Goal: Check status: Check status

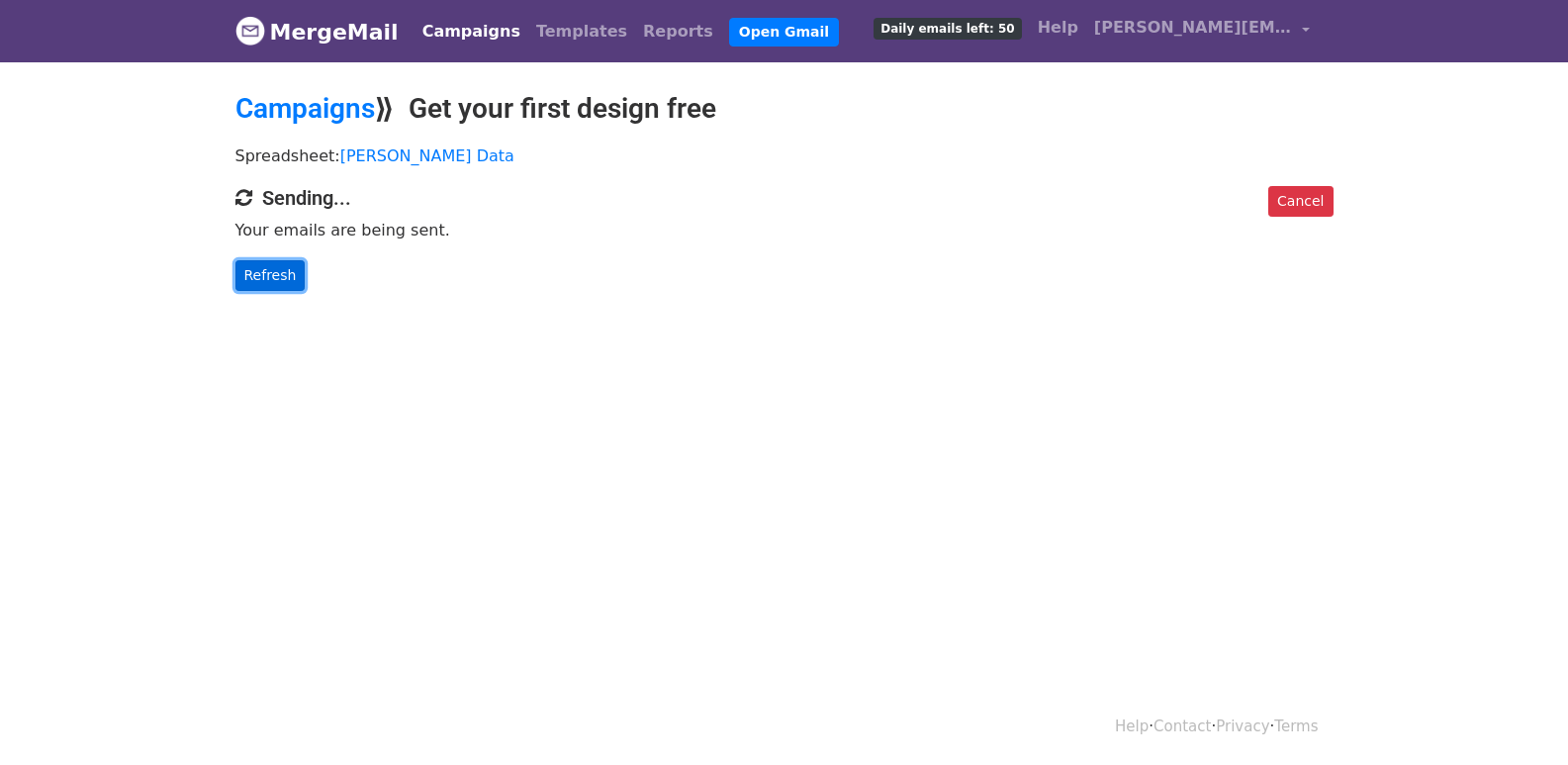
click at [258, 266] on link "Refresh" at bounding box center [271, 275] width 70 height 31
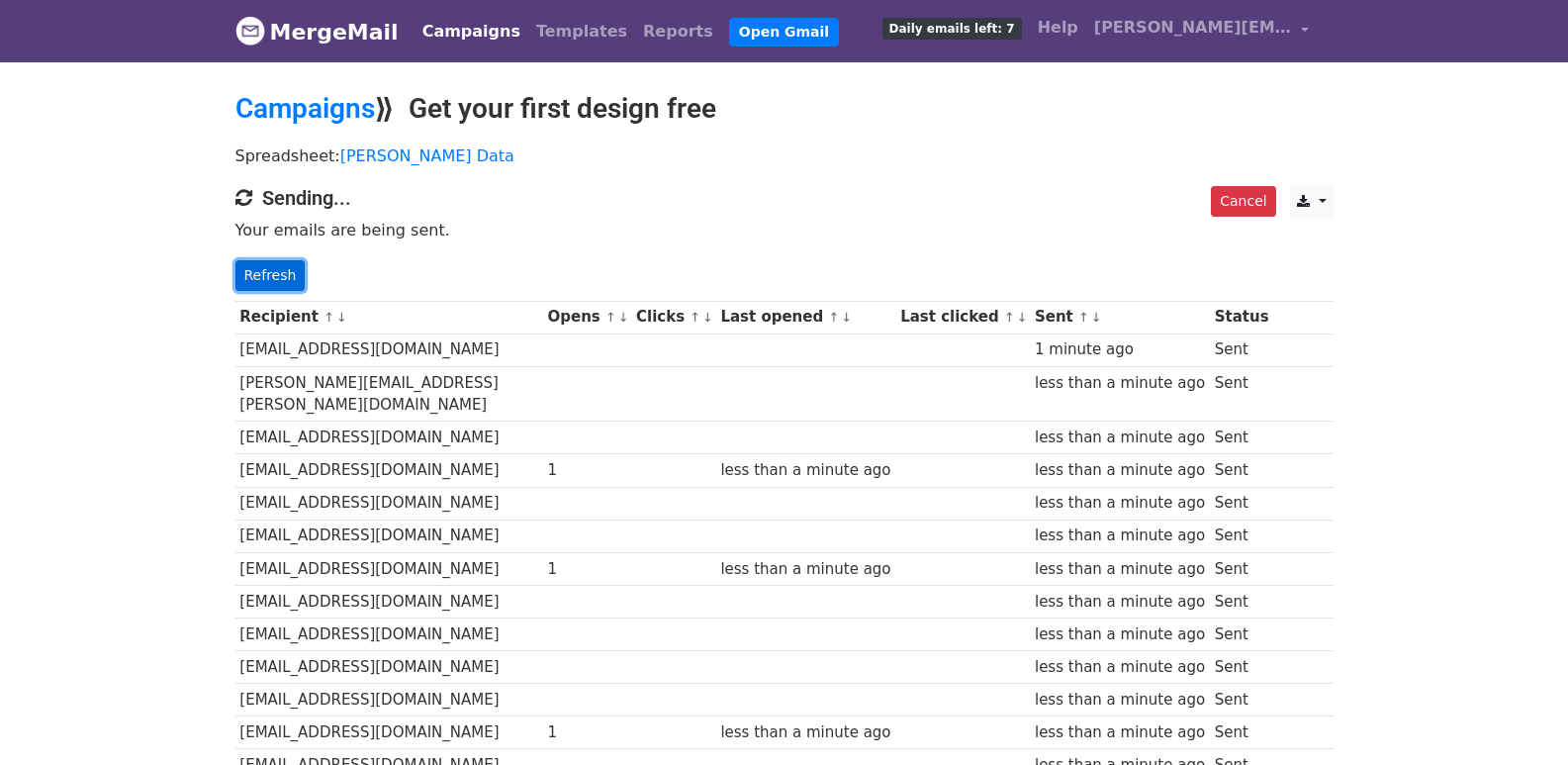
click at [249, 264] on link "Refresh" at bounding box center [271, 275] width 70 height 31
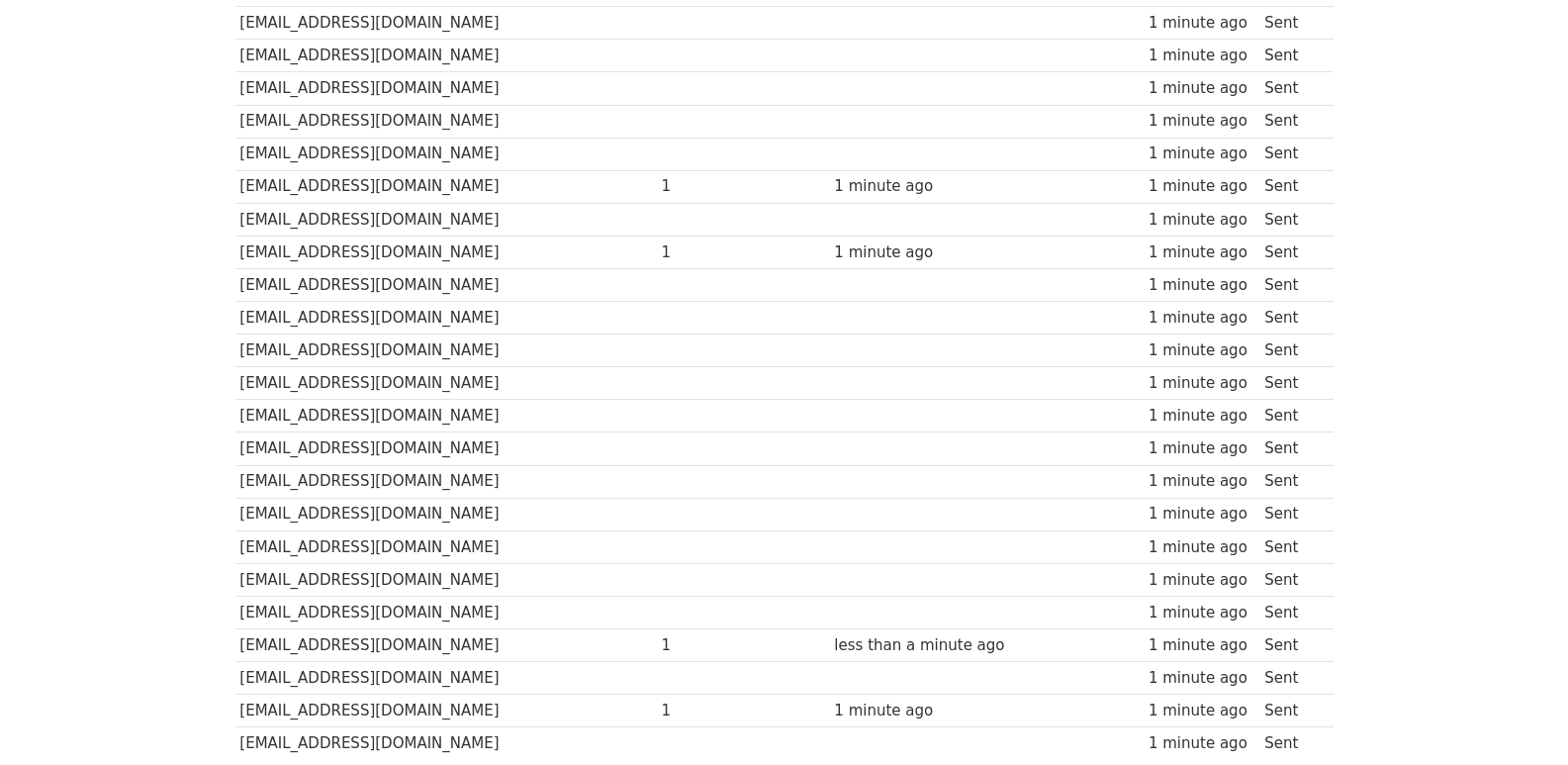
scroll to position [1378, 0]
